Goal: Information Seeking & Learning: Understand process/instructions

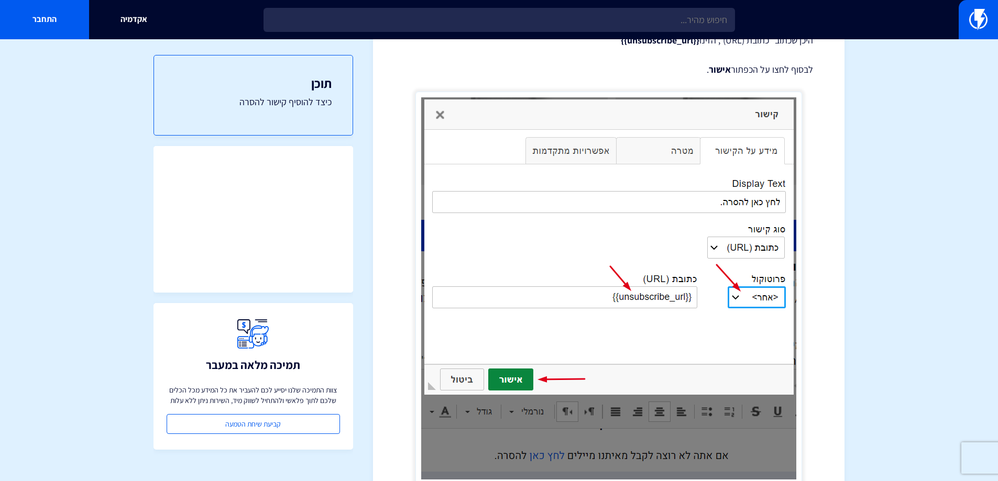
scroll to position [312, 0]
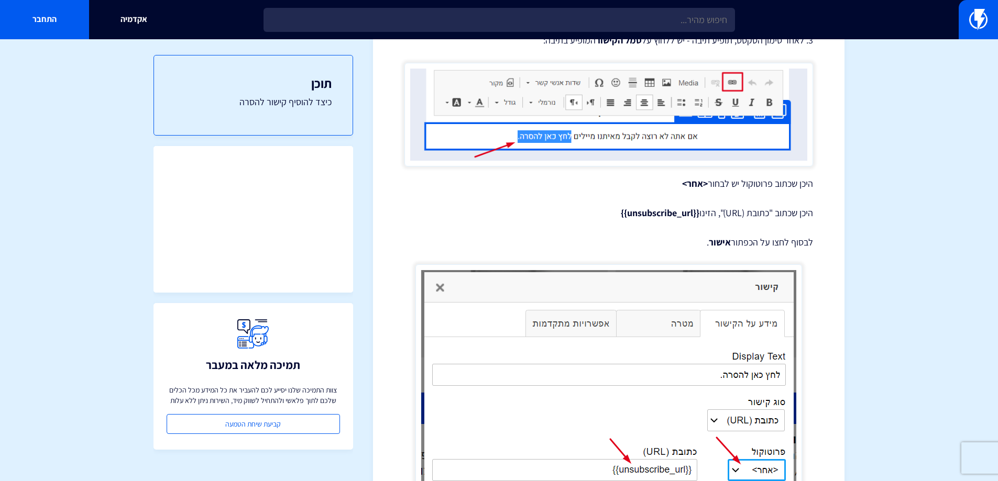
click at [667, 215] on strong "{{unsubscribe_url}}" at bounding box center [660, 213] width 79 height 12
click at [680, 213] on strong "{{unsubscribe_url}}" at bounding box center [660, 213] width 79 height 12
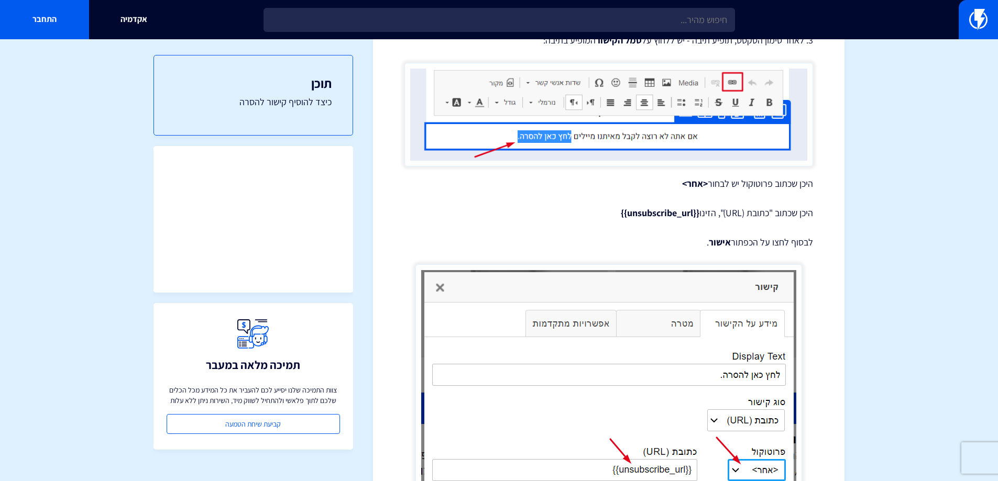
drag, startPoint x: 697, startPoint y: 216, endPoint x: 614, endPoint y: 216, distance: 83.3
click at [614, 216] on p "היכן שכתוב "כתובת (URL)", הזינו {{unsubscribe_url}}" at bounding box center [608, 213] width 409 height 14
copy strong "{{unsubscribe_url}}"
